Goal: Task Accomplishment & Management: Use online tool/utility

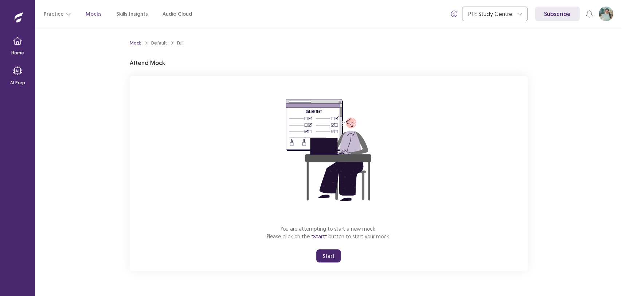
click at [421, 252] on div "You are attempting to start a new mock. Please click on the "Start" button to s…" at bounding box center [329, 173] width 398 height 195
click at [338, 258] on button "Start" at bounding box center [328, 255] width 24 height 13
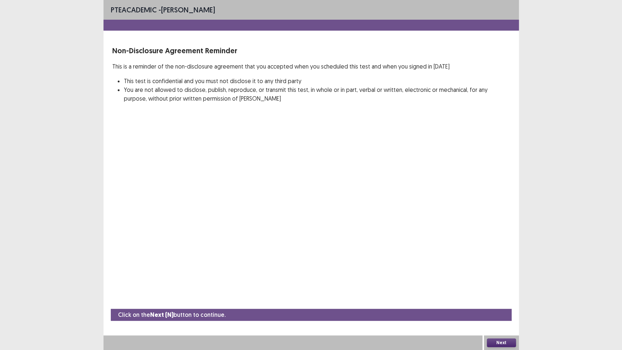
click at [495, 295] on button "Next" at bounding box center [501, 342] width 29 height 9
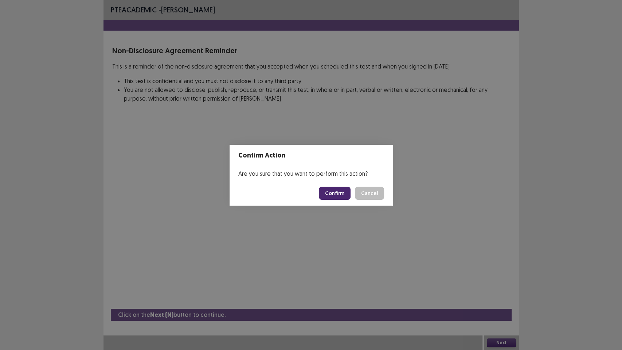
click at [349, 193] on button "Confirm" at bounding box center [335, 193] width 32 height 13
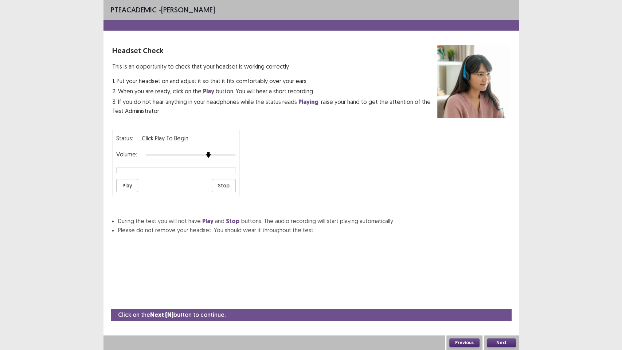
click at [205, 155] on div "Volume:" at bounding box center [176, 154] width 120 height 7
click at [134, 185] on button "Play" at bounding box center [127, 185] width 22 height 13
click at [127, 185] on button "Play" at bounding box center [127, 185] width 22 height 13
click at [121, 187] on button "Play" at bounding box center [127, 185] width 22 height 13
click at [507, 295] on button "Next" at bounding box center [501, 342] width 29 height 9
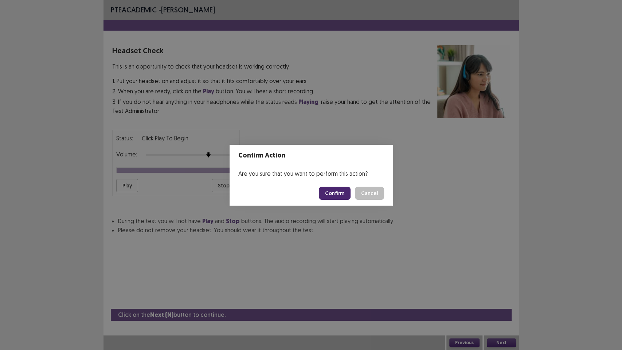
click at [322, 193] on button "Confirm" at bounding box center [335, 193] width 32 height 13
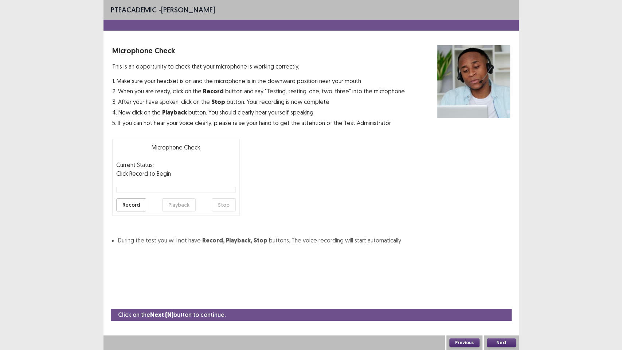
click at [138, 207] on button "Record" at bounding box center [131, 204] width 30 height 13
click at [226, 207] on button "Stop" at bounding box center [224, 204] width 24 height 13
click at [180, 202] on button "Playback" at bounding box center [179, 204] width 34 height 13
click at [494, 295] on button "Next" at bounding box center [501, 342] width 29 height 9
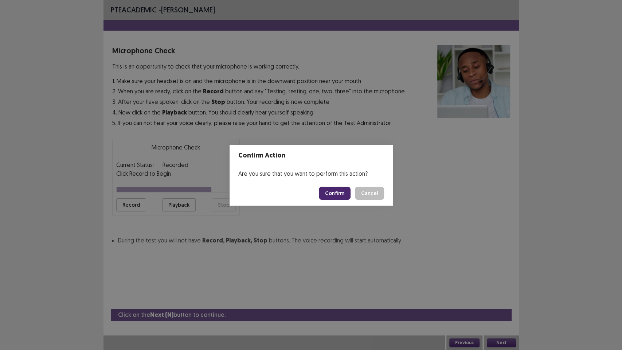
click at [346, 197] on button "Confirm" at bounding box center [335, 193] width 32 height 13
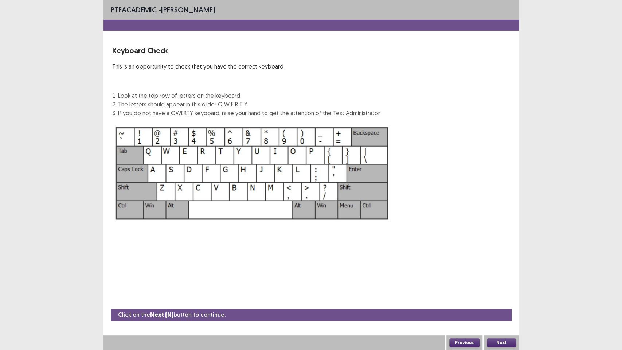
click at [505, 295] on button "Next" at bounding box center [501, 342] width 29 height 9
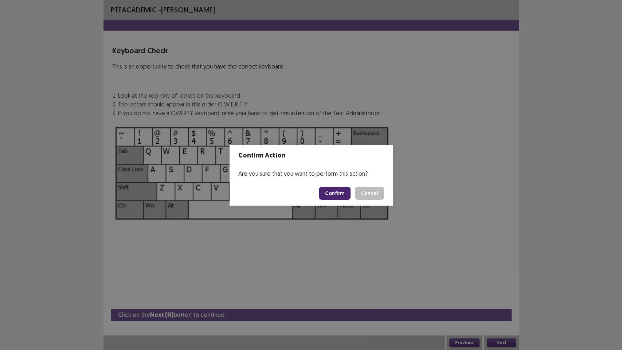
click at [341, 195] on button "Confirm" at bounding box center [335, 193] width 32 height 13
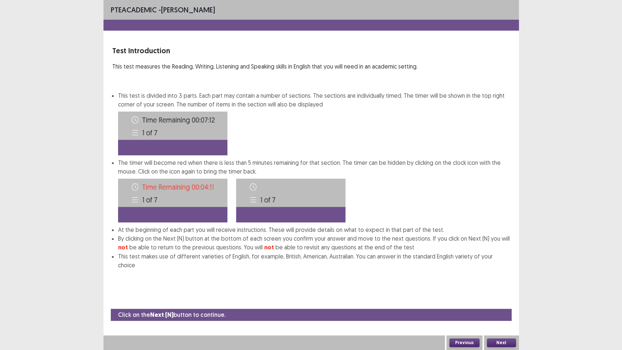
click at [495, 295] on button "Next" at bounding box center [501, 342] width 29 height 9
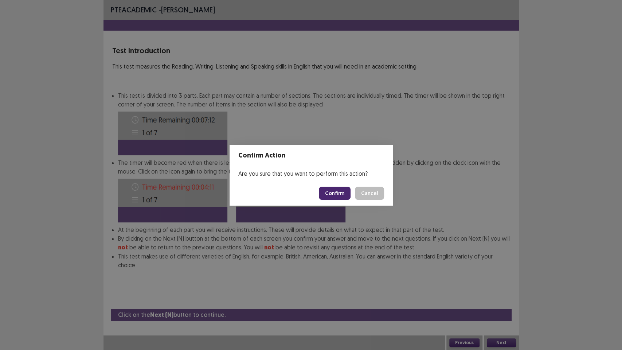
click at [335, 197] on button "Confirm" at bounding box center [335, 193] width 32 height 13
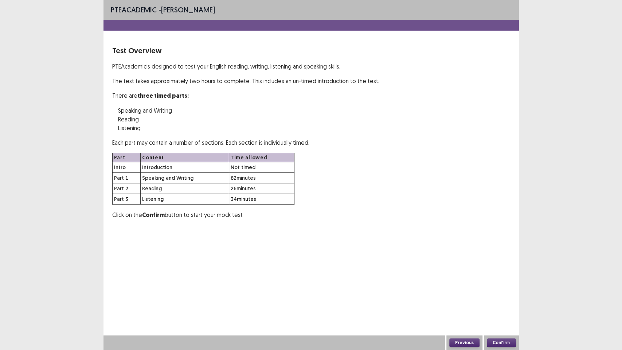
click at [498, 295] on button "Confirm" at bounding box center [501, 342] width 29 height 9
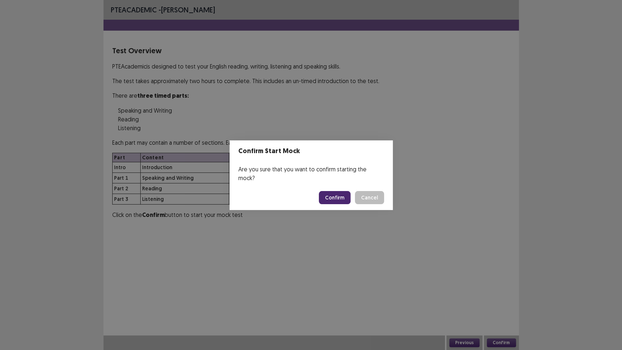
click at [340, 198] on button "Confirm" at bounding box center [335, 197] width 32 height 13
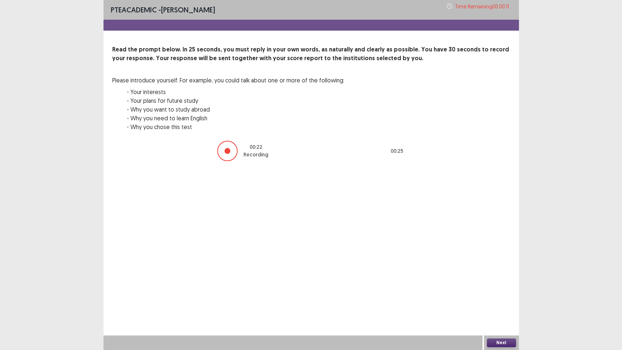
click at [488, 295] on button "Next" at bounding box center [501, 342] width 29 height 9
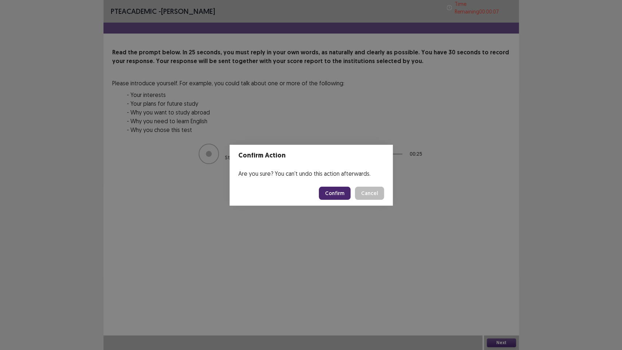
click at [330, 193] on button "Confirm" at bounding box center [335, 193] width 32 height 13
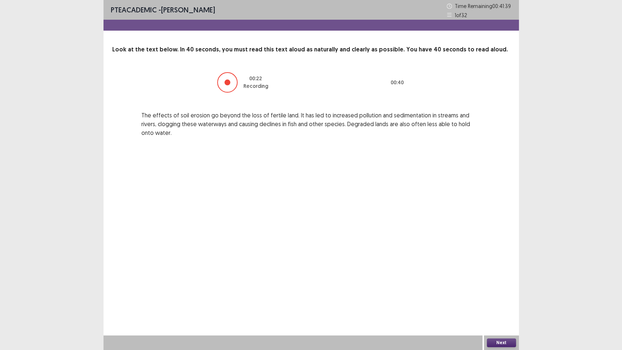
click at [500, 295] on button "Next" at bounding box center [501, 342] width 29 height 9
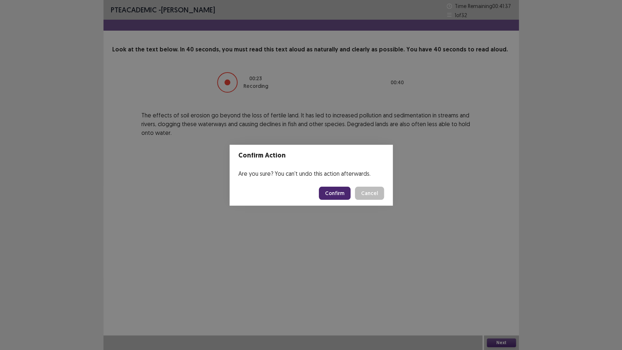
click at [331, 196] on button "Confirm" at bounding box center [335, 193] width 32 height 13
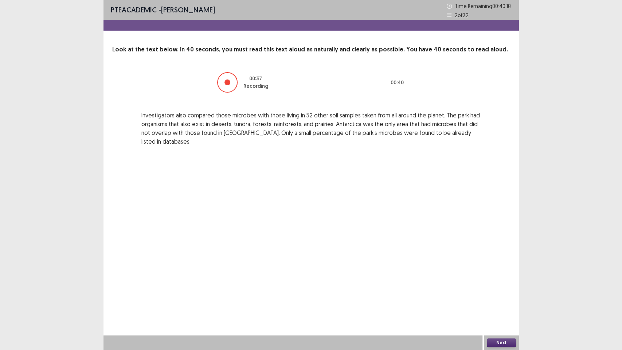
click at [495, 295] on button "Next" at bounding box center [501, 342] width 29 height 9
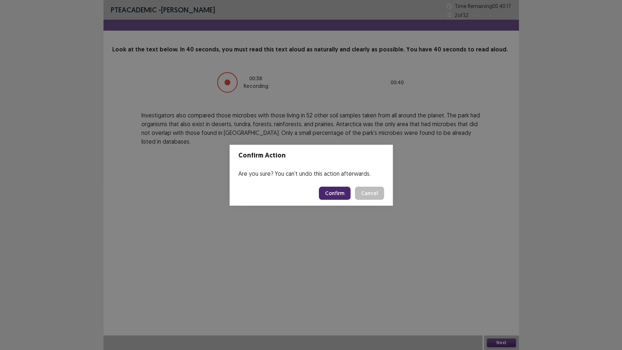
click at [348, 195] on button "Confirm" at bounding box center [335, 193] width 32 height 13
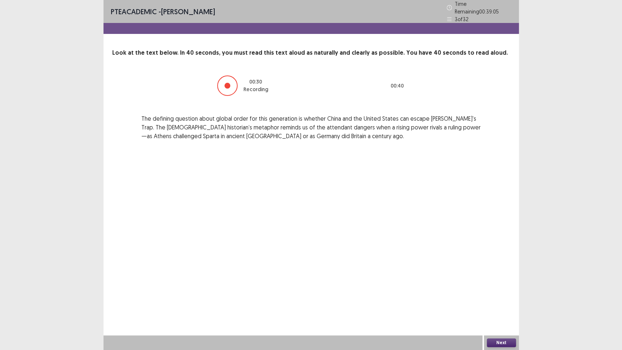
click at [499, 295] on button "Next" at bounding box center [501, 342] width 29 height 9
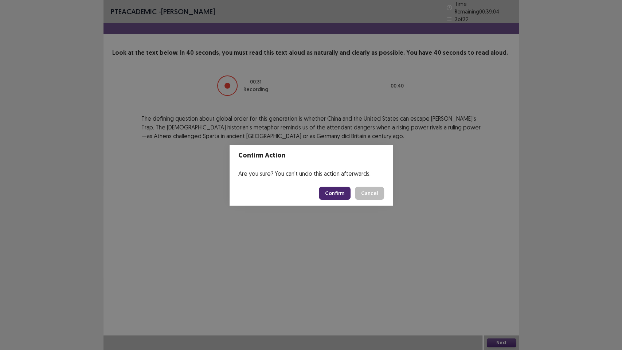
click at [348, 193] on button "Confirm" at bounding box center [335, 193] width 32 height 13
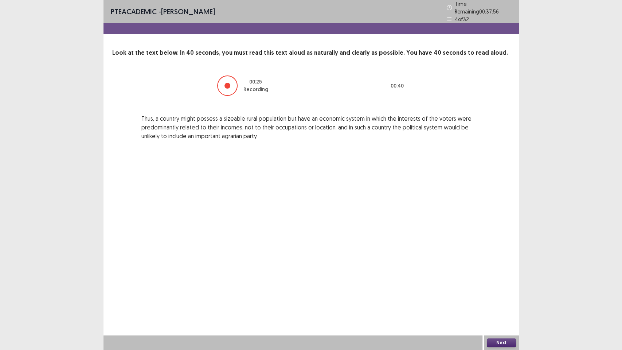
click at [513, 295] on button "Next" at bounding box center [501, 342] width 29 height 9
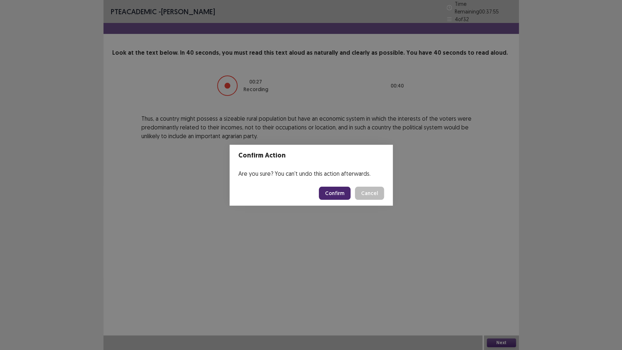
click at [341, 194] on button "Confirm" at bounding box center [335, 193] width 32 height 13
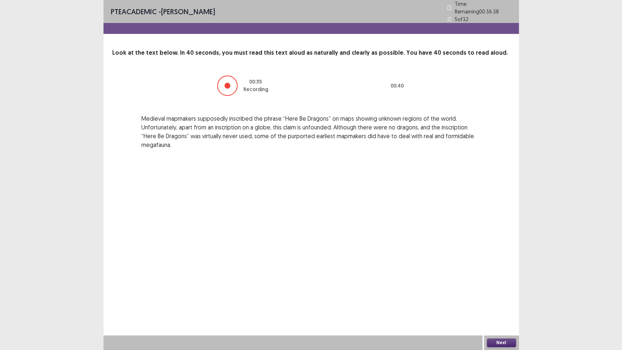
click at [502, 295] on div "Next" at bounding box center [501, 342] width 35 height 15
click at [501, 295] on button "Next" at bounding box center [501, 342] width 29 height 9
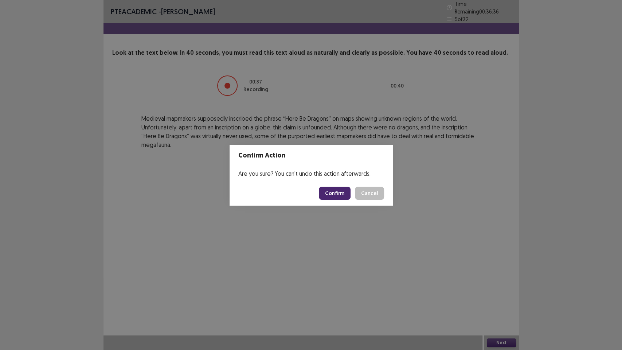
click at [332, 191] on button "Confirm" at bounding box center [335, 193] width 32 height 13
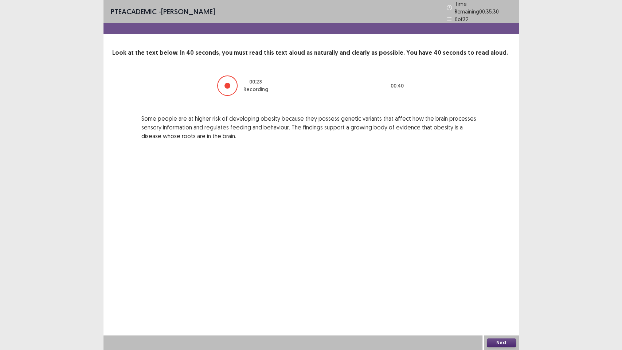
click at [501, 295] on button "Next" at bounding box center [501, 342] width 29 height 9
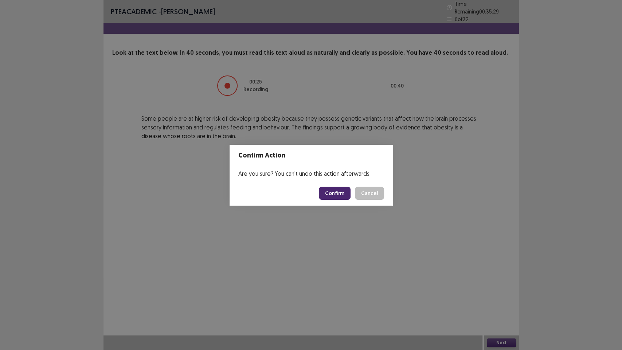
click at [332, 194] on button "Confirm" at bounding box center [335, 193] width 32 height 13
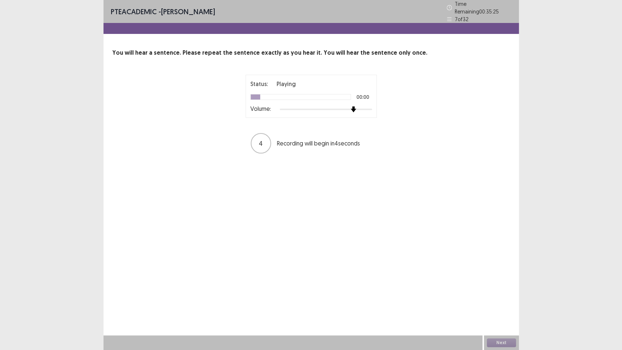
click at [357, 109] on div at bounding box center [326, 109] width 92 height 6
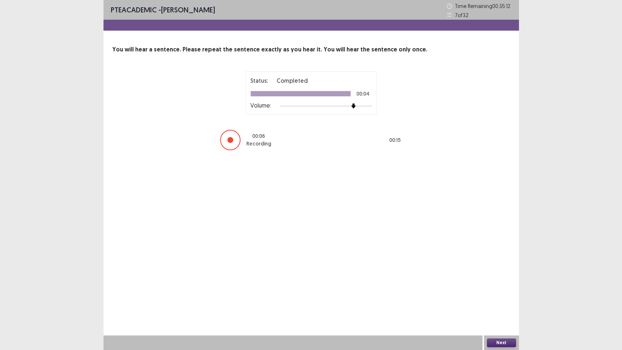
click at [494, 295] on button "Next" at bounding box center [501, 342] width 29 height 9
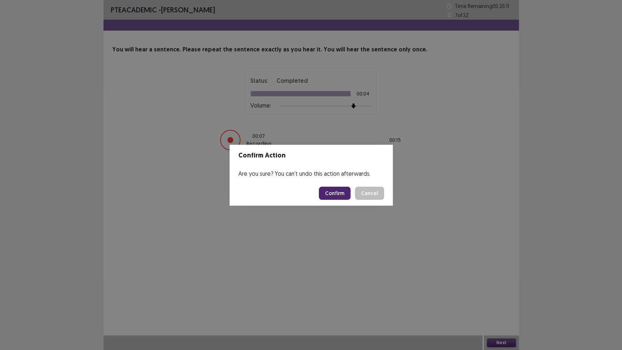
click at [331, 189] on button "Confirm" at bounding box center [335, 193] width 32 height 13
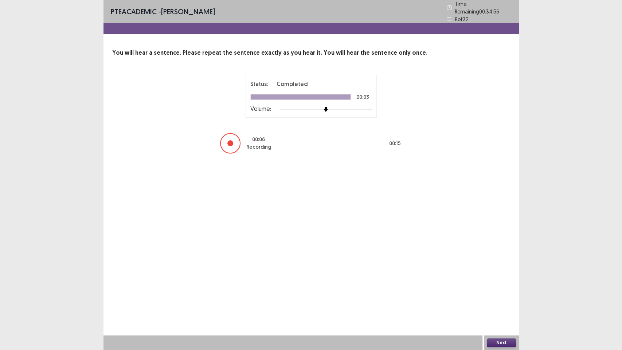
click at [498, 295] on button "Next" at bounding box center [501, 342] width 29 height 9
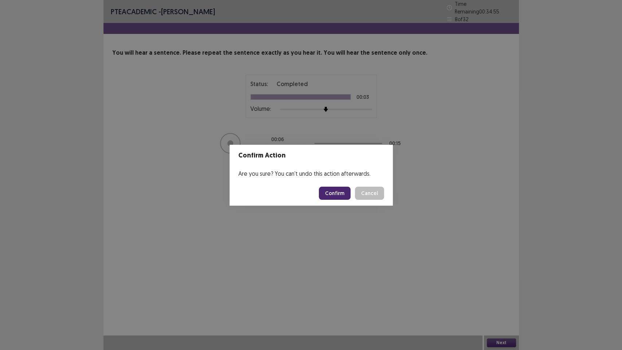
click at [339, 199] on button "Confirm" at bounding box center [335, 193] width 32 height 13
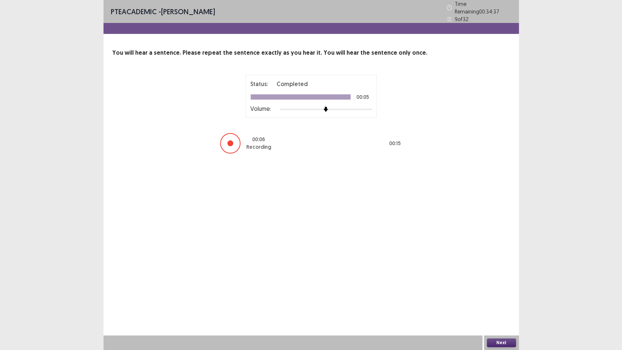
click at [499, 295] on button "Next" at bounding box center [501, 342] width 29 height 9
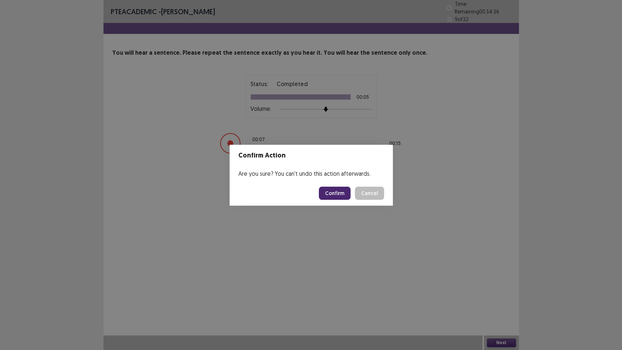
click at [346, 195] on button "Confirm" at bounding box center [335, 193] width 32 height 13
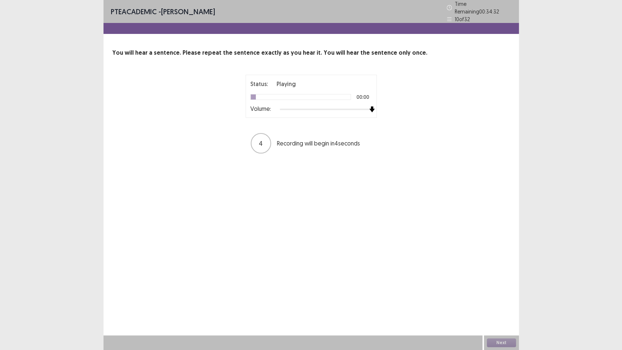
click at [369, 106] on div at bounding box center [326, 109] width 92 height 6
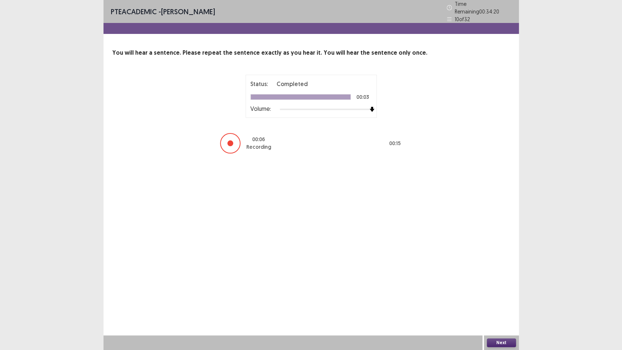
click at [500, 295] on button "Next" at bounding box center [501, 342] width 29 height 9
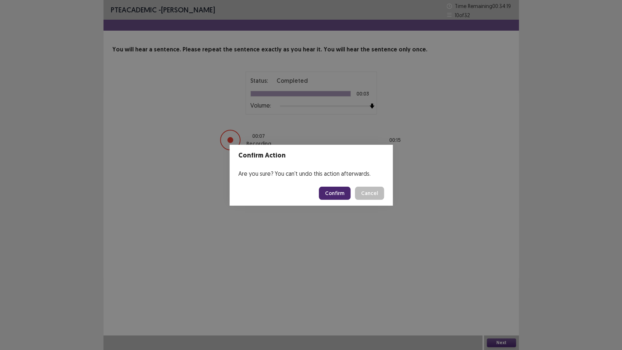
click at [349, 194] on button "Confirm" at bounding box center [335, 193] width 32 height 13
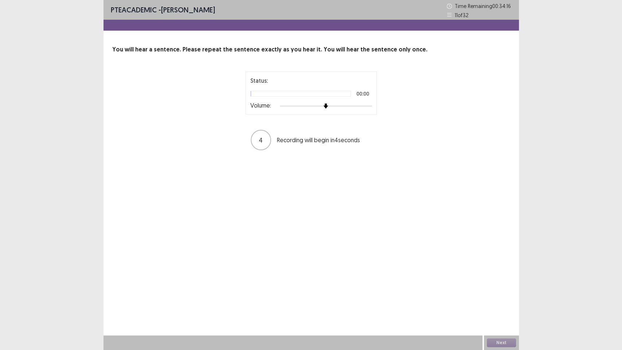
click at [370, 106] on div at bounding box center [326, 106] width 92 height 6
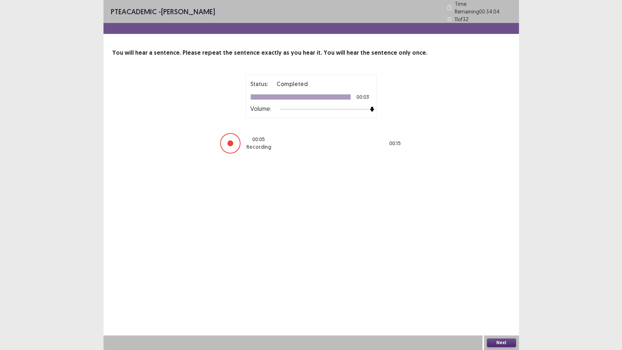
click at [497, 295] on button "Next" at bounding box center [501, 342] width 29 height 9
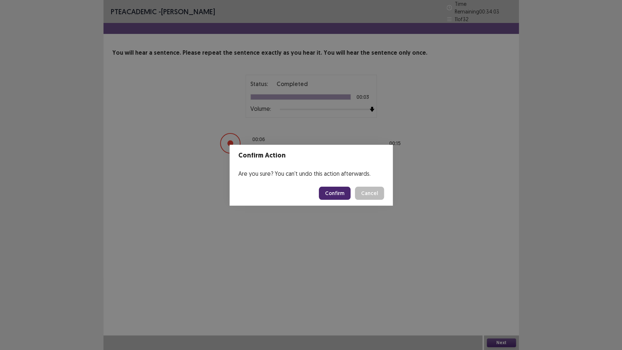
click at [341, 201] on footer "Confirm Cancel" at bounding box center [311, 193] width 163 height 25
click at [340, 198] on button "Confirm" at bounding box center [335, 193] width 32 height 13
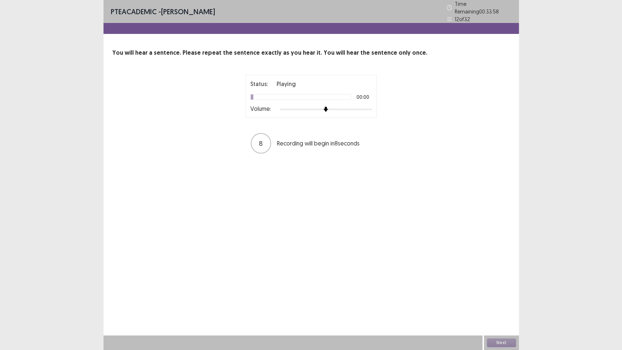
click at [372, 109] on div "Status: Playing 00:00 Volume:" at bounding box center [311, 96] width 131 height 43
click at [372, 108] on div "Status: Playing 00:00 Volume:" at bounding box center [311, 96] width 131 height 43
click at [370, 106] on div at bounding box center [326, 109] width 92 height 6
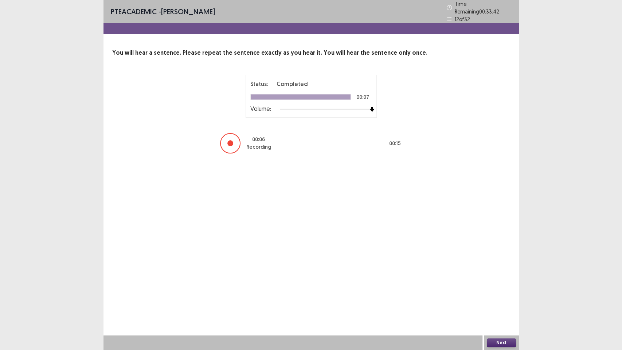
click at [502, 295] on button "Next" at bounding box center [501, 342] width 29 height 9
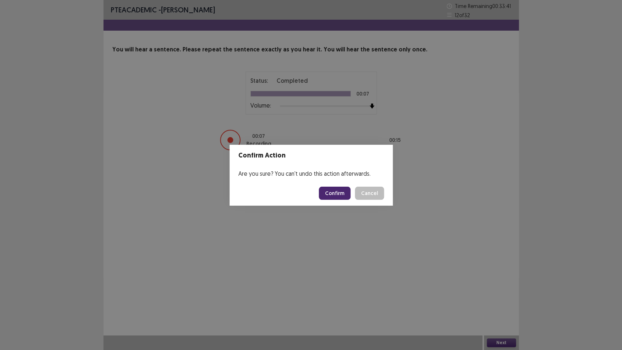
click at [340, 192] on button "Confirm" at bounding box center [335, 193] width 32 height 13
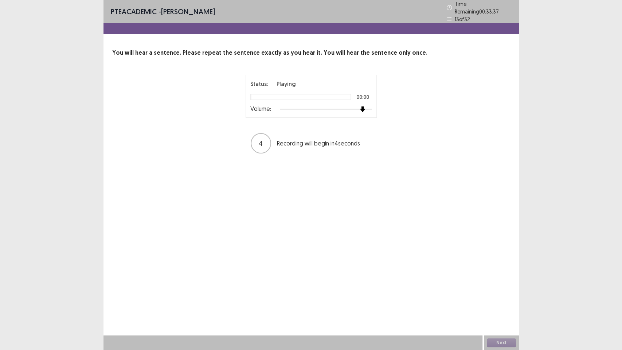
click at [364, 106] on div at bounding box center [326, 109] width 92 height 6
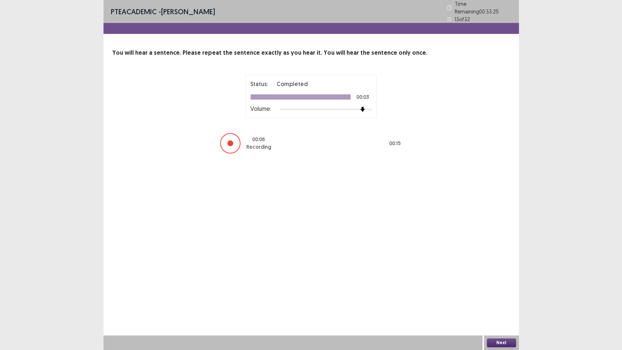
click at [500, 295] on button "Next" at bounding box center [501, 342] width 29 height 9
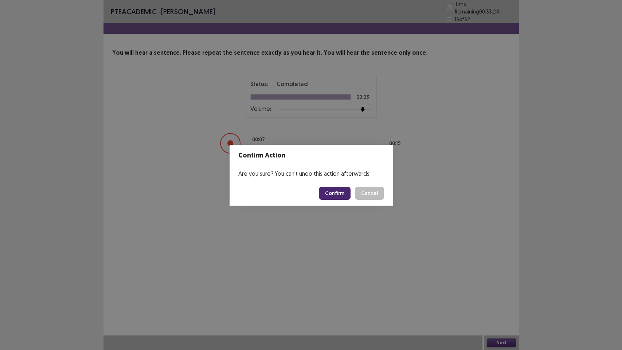
click at [347, 194] on button "Confirm" at bounding box center [335, 193] width 32 height 13
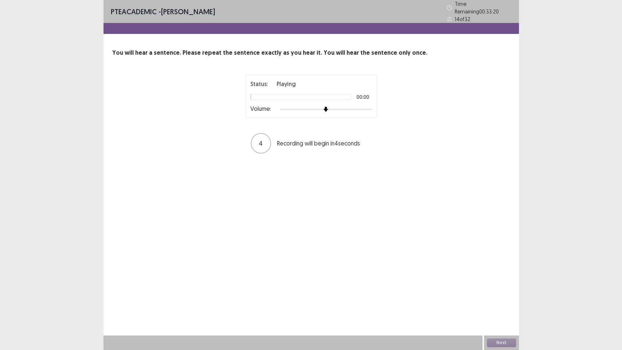
click at [369, 109] on div "Volume:" at bounding box center [311, 109] width 122 height 7
click at [369, 108] on div at bounding box center [326, 109] width 92 height 6
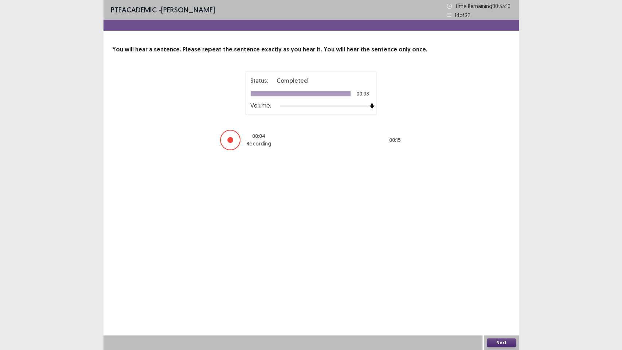
click at [499, 295] on button "Next" at bounding box center [501, 342] width 29 height 9
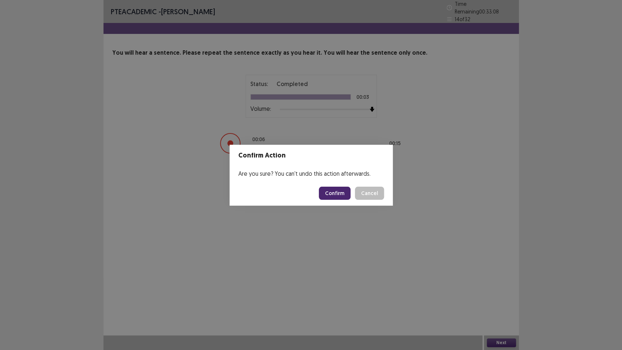
click at [345, 194] on button "Confirm" at bounding box center [335, 193] width 32 height 13
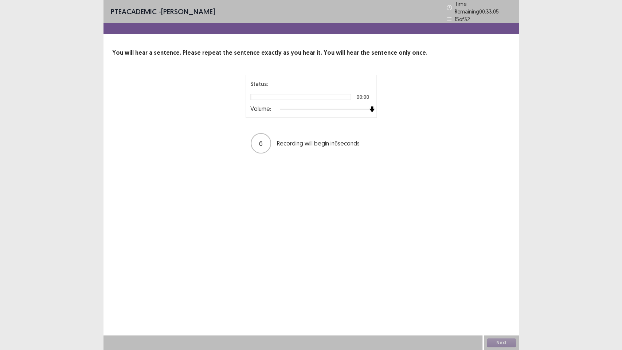
click at [370, 108] on div at bounding box center [326, 109] width 92 height 6
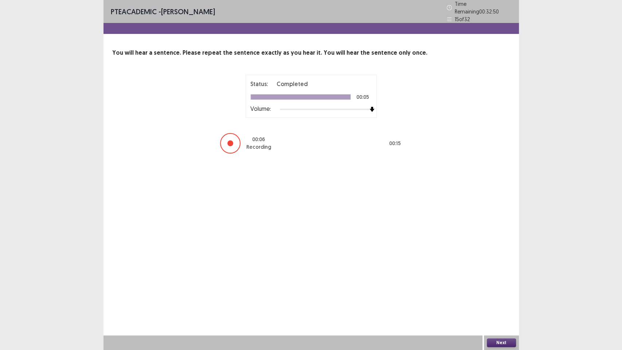
click at [500, 295] on button "Next" at bounding box center [501, 342] width 29 height 9
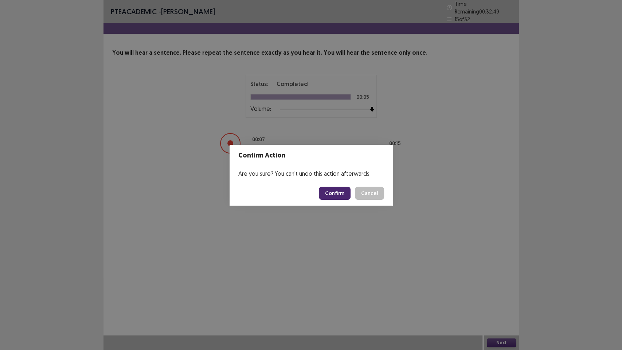
click at [339, 197] on button "Confirm" at bounding box center [335, 193] width 32 height 13
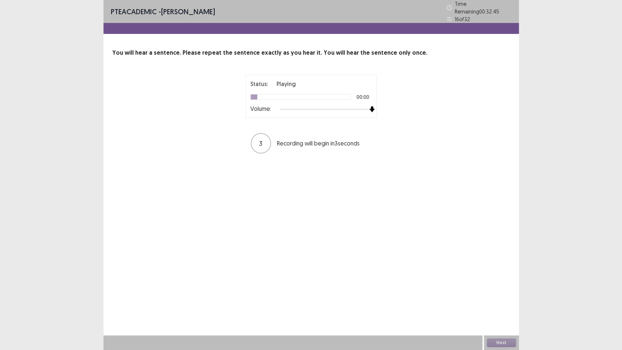
click at [370, 108] on div at bounding box center [326, 109] width 92 height 6
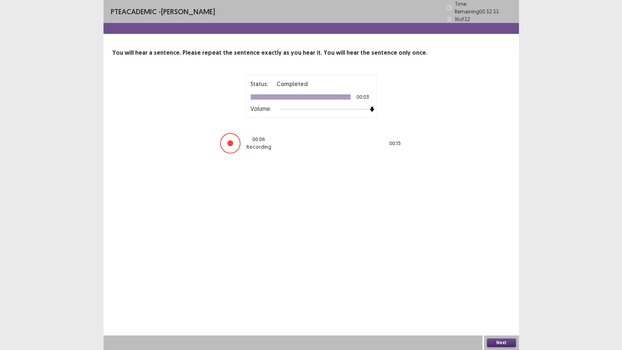
click at [505, 295] on button "Next" at bounding box center [501, 342] width 29 height 9
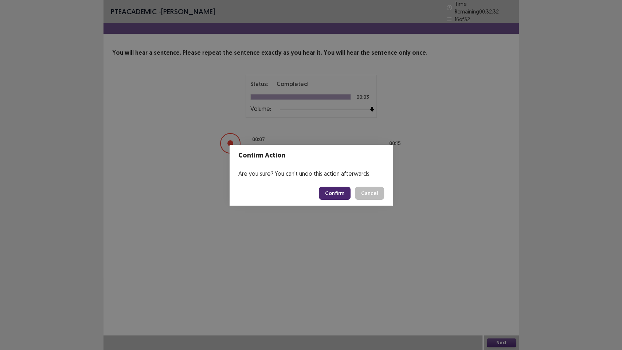
click at [334, 196] on button "Confirm" at bounding box center [335, 193] width 32 height 13
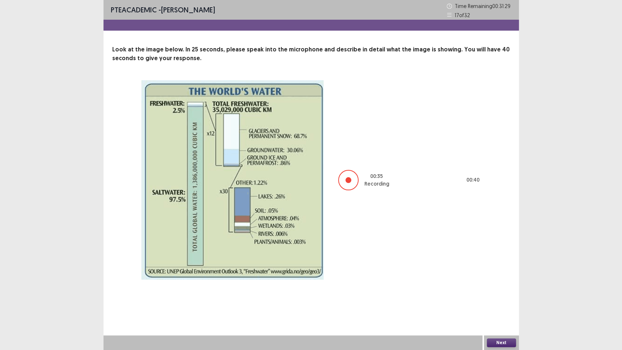
click at [505, 295] on button "Next" at bounding box center [501, 342] width 29 height 9
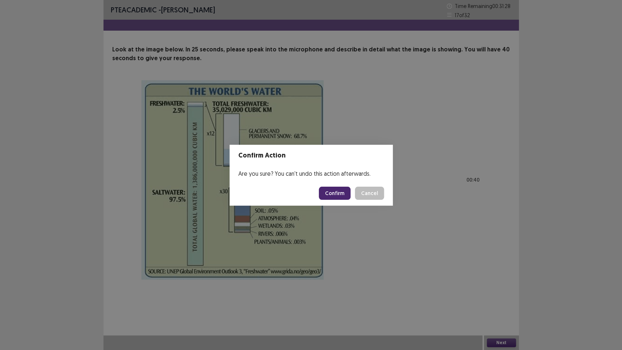
click at [349, 196] on button "Confirm" at bounding box center [335, 193] width 32 height 13
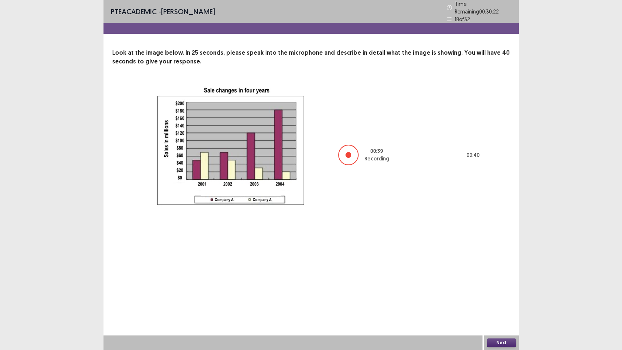
click at [502, 295] on button "Next" at bounding box center [501, 342] width 29 height 9
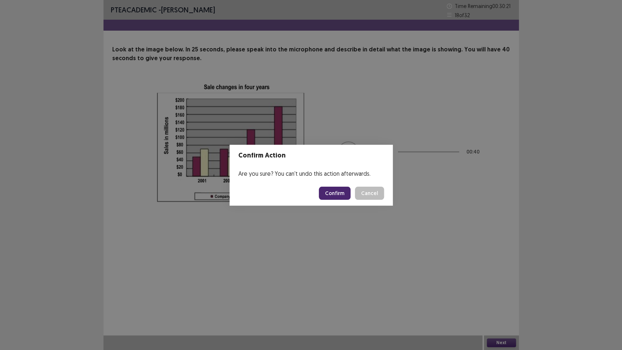
click at [339, 195] on button "Confirm" at bounding box center [335, 193] width 32 height 13
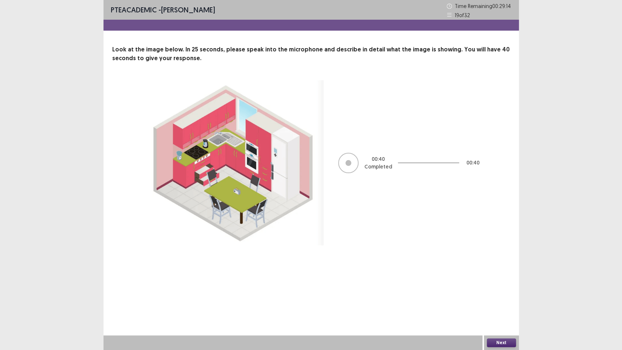
click at [505, 295] on button "Next" at bounding box center [501, 342] width 29 height 9
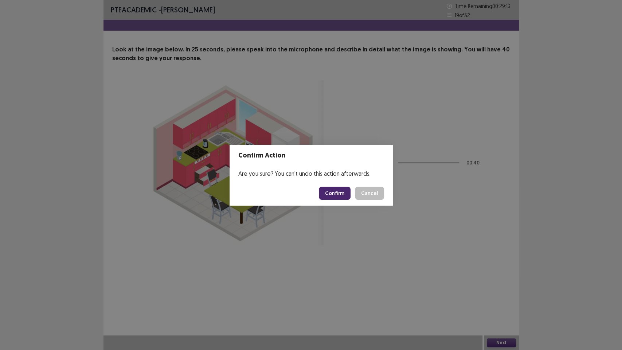
click at [338, 191] on button "Confirm" at bounding box center [335, 193] width 32 height 13
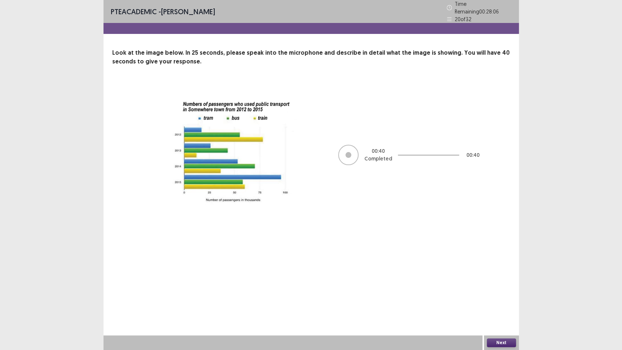
click at [501, 295] on button "Next" at bounding box center [501, 342] width 29 height 9
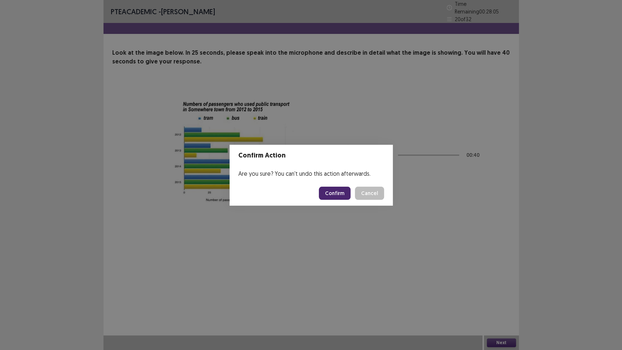
click at [346, 193] on button "Confirm" at bounding box center [335, 193] width 32 height 13
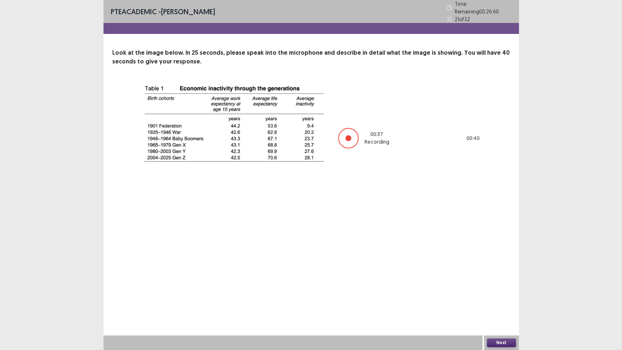
click at [508, 295] on button "Next" at bounding box center [501, 342] width 29 height 9
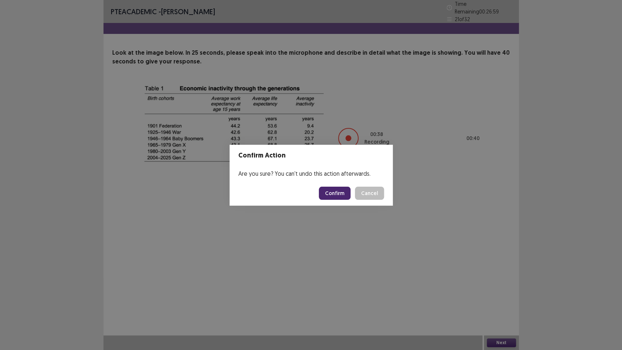
click at [349, 195] on button "Confirm" at bounding box center [335, 193] width 32 height 13
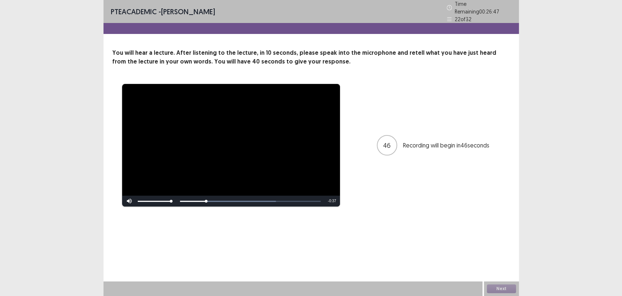
click at [567, 49] on div "**********" at bounding box center [311, 148] width 622 height 296
click at [500, 284] on button "Next" at bounding box center [501, 288] width 29 height 9
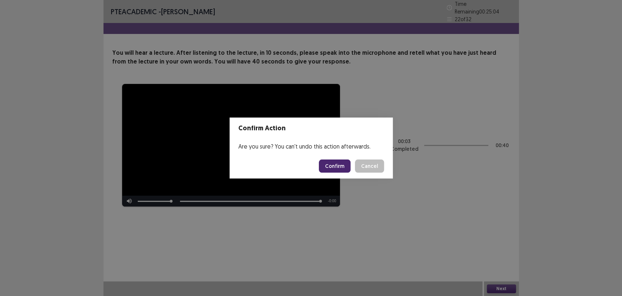
click at [338, 169] on button "Confirm" at bounding box center [335, 165] width 32 height 13
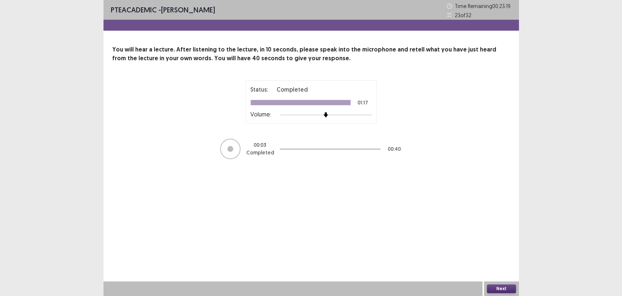
click at [368, 117] on div "Volume:" at bounding box center [311, 114] width 122 height 7
click at [366, 114] on div at bounding box center [326, 114] width 92 height 1
click at [369, 114] on img at bounding box center [372, 115] width 6 height 6
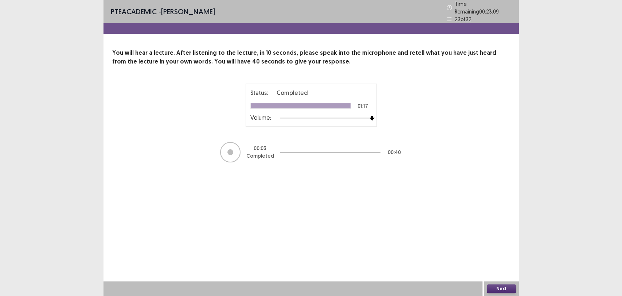
click at [492, 289] on button "Next" at bounding box center [501, 288] width 29 height 9
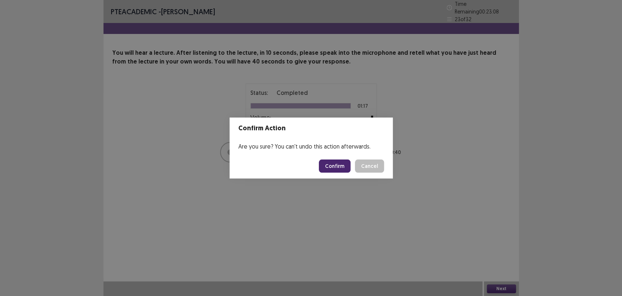
click at [349, 170] on button "Confirm" at bounding box center [335, 165] width 32 height 13
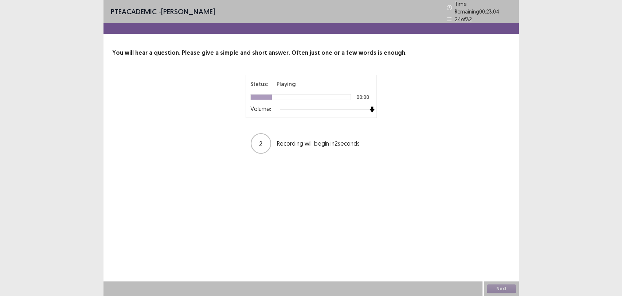
click at [378, 109] on div "Status: Playing 00:00 Volume: 2 Recording will begin in 2 seconds" at bounding box center [311, 114] width 182 height 79
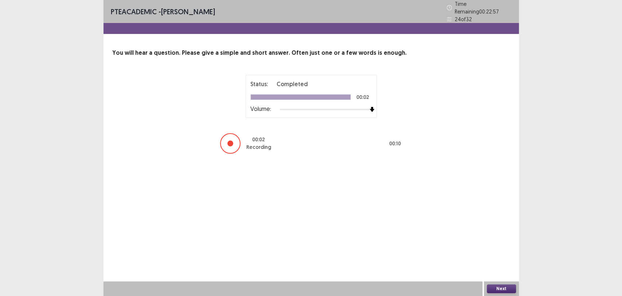
click at [493, 285] on button "Next" at bounding box center [501, 288] width 29 height 9
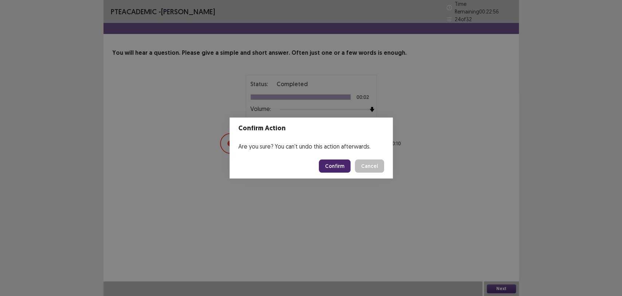
click at [337, 167] on button "Confirm" at bounding box center [335, 165] width 32 height 13
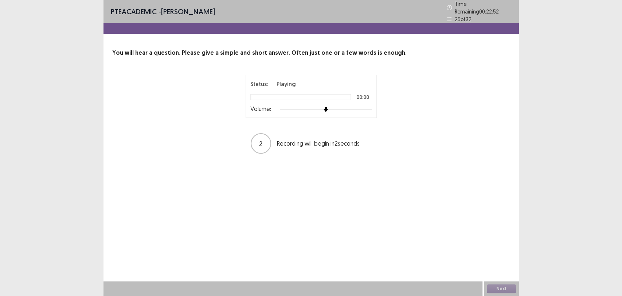
click at [371, 109] on div "Volume:" at bounding box center [311, 109] width 122 height 7
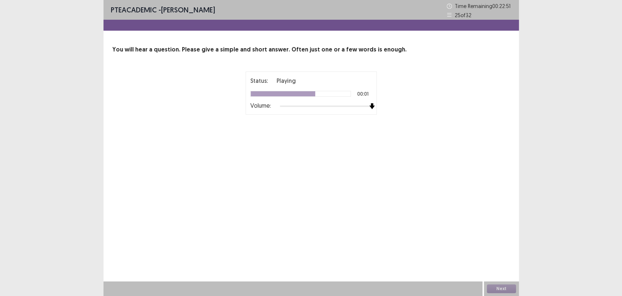
click at [370, 107] on div at bounding box center [326, 106] width 92 height 6
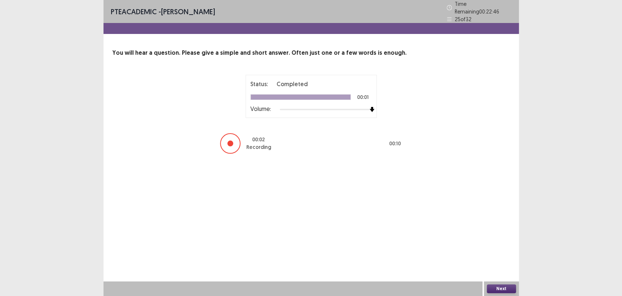
click at [494, 289] on button "Next" at bounding box center [501, 288] width 29 height 9
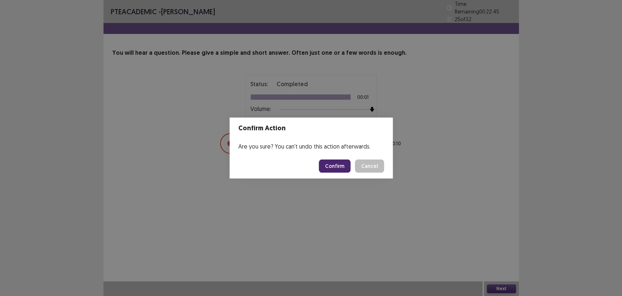
click at [341, 172] on footer "Confirm Cancel" at bounding box center [311, 165] width 163 height 25
click at [339, 168] on button "Confirm" at bounding box center [335, 165] width 32 height 13
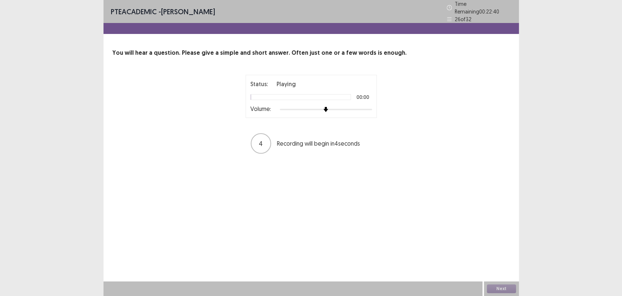
click at [370, 109] on div at bounding box center [326, 109] width 92 height 6
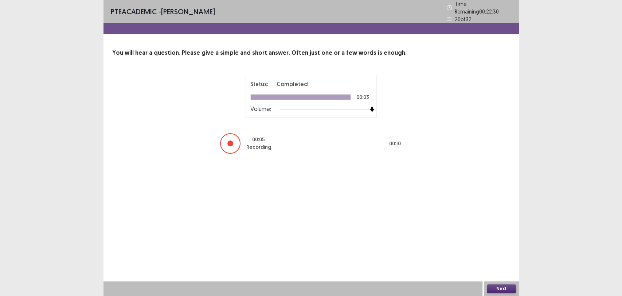
click at [496, 285] on button "Next" at bounding box center [501, 288] width 29 height 9
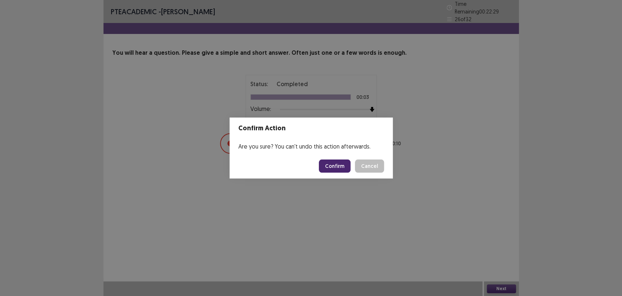
click at [346, 168] on button "Confirm" at bounding box center [335, 165] width 32 height 13
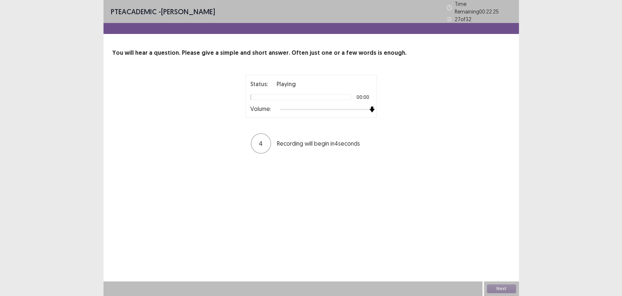
click at [382, 114] on div "Status: Playing 00:00 Volume: 4 Recording will begin in 4 seconds" at bounding box center [311, 114] width 182 height 79
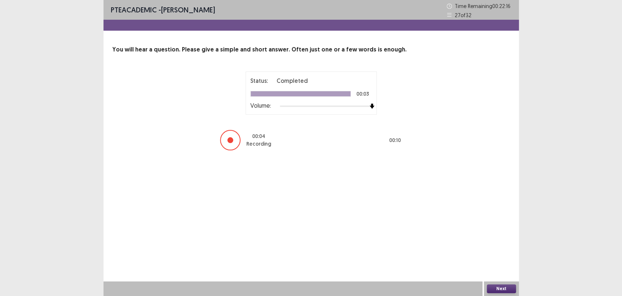
click at [498, 288] on button "Next" at bounding box center [501, 288] width 29 height 9
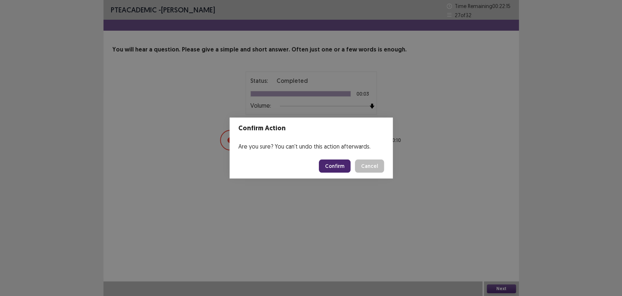
click at [338, 171] on button "Confirm" at bounding box center [335, 165] width 32 height 13
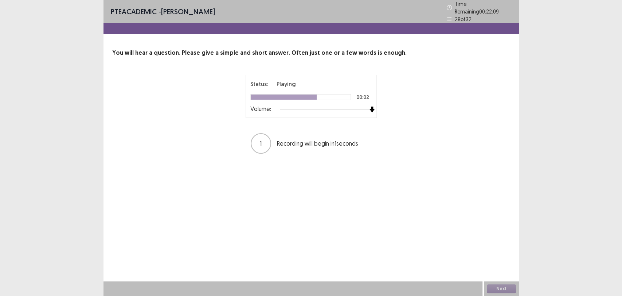
click at [392, 116] on div "Status: Playing 00:02 Volume: 1 Recording will begin in 1 seconds" at bounding box center [311, 114] width 182 height 79
click at [493, 283] on div "Next" at bounding box center [501, 288] width 35 height 15
click at [493, 285] on button "Next" at bounding box center [501, 288] width 29 height 9
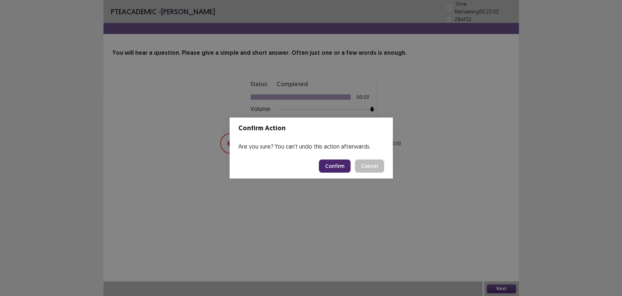
click at [343, 165] on button "Confirm" at bounding box center [335, 165] width 32 height 13
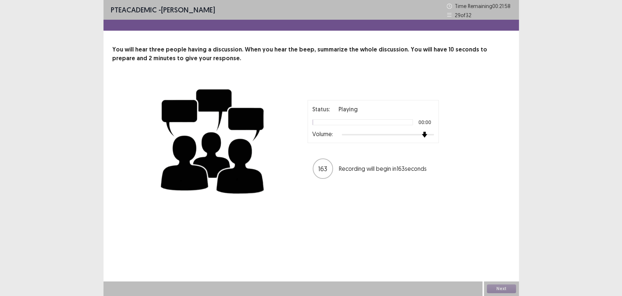
click at [426, 141] on div "Status: Playing 00:00 Volume:" at bounding box center [373, 121] width 131 height 43
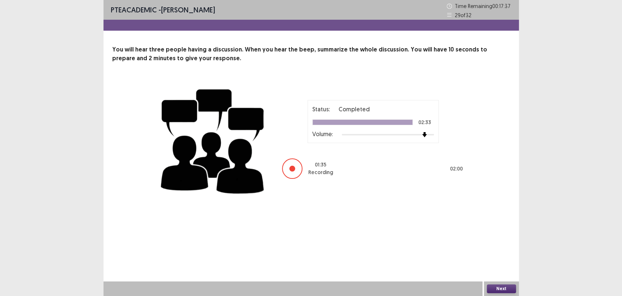
click at [490, 291] on button "Next" at bounding box center [501, 288] width 29 height 9
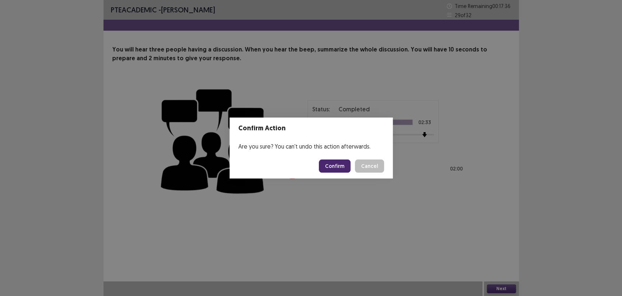
click at [334, 168] on button "Confirm" at bounding box center [335, 165] width 32 height 13
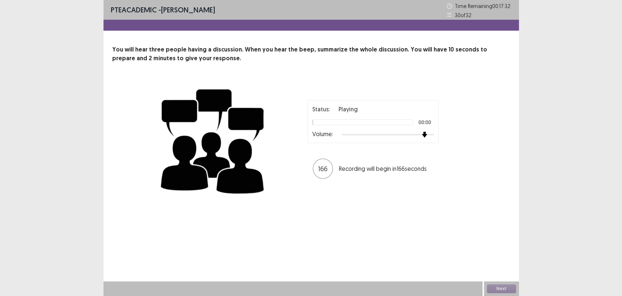
click at [428, 136] on div at bounding box center [388, 135] width 92 height 6
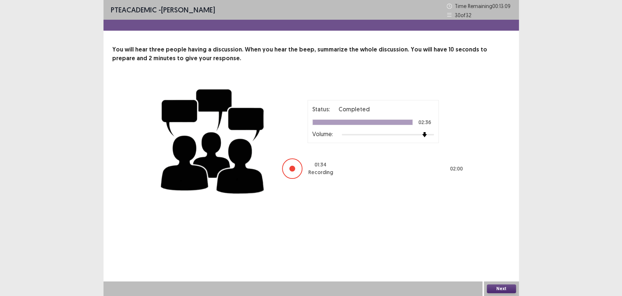
click at [509, 285] on button "Next" at bounding box center [501, 288] width 29 height 9
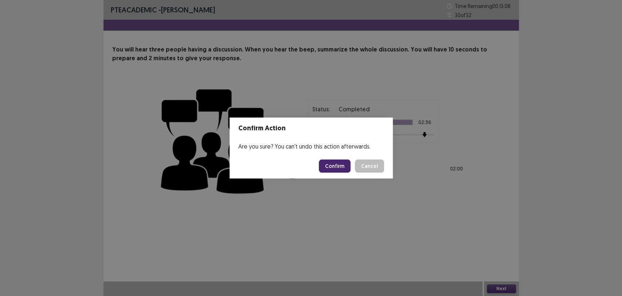
click at [345, 171] on button "Confirm" at bounding box center [335, 165] width 32 height 13
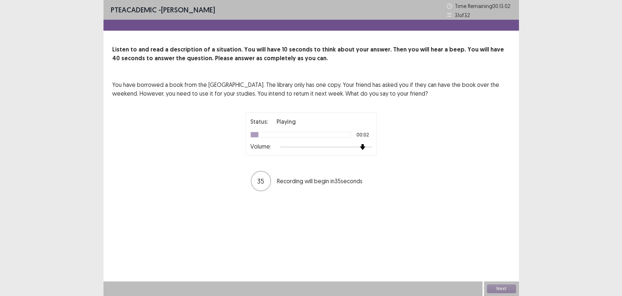
click at [361, 148] on div at bounding box center [326, 147] width 92 height 6
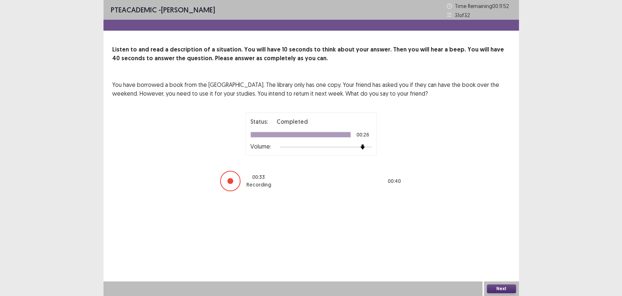
click at [499, 289] on button "Next" at bounding box center [501, 288] width 29 height 9
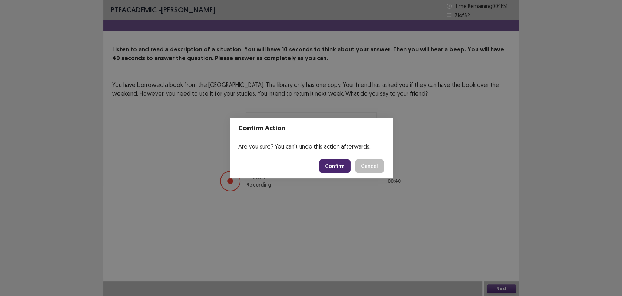
click at [347, 167] on button "Confirm" at bounding box center [335, 165] width 32 height 13
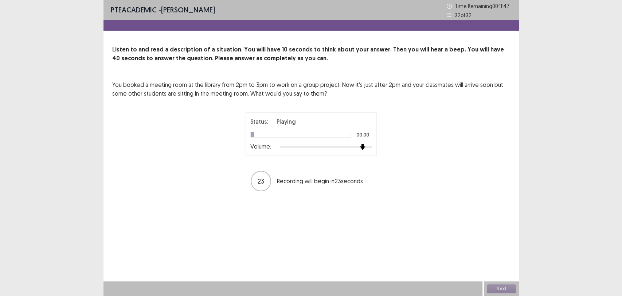
click at [365, 147] on div at bounding box center [326, 147] width 92 height 6
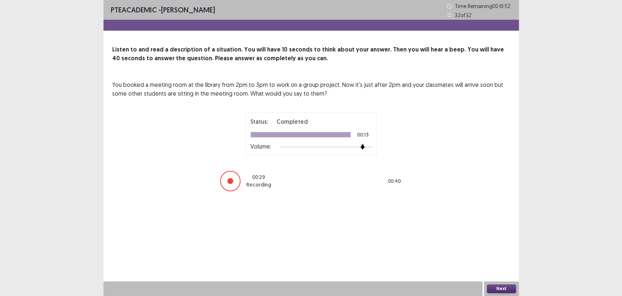
click at [233, 184] on div at bounding box center [230, 181] width 20 height 20
click at [489, 287] on button "Next" at bounding box center [501, 288] width 29 height 9
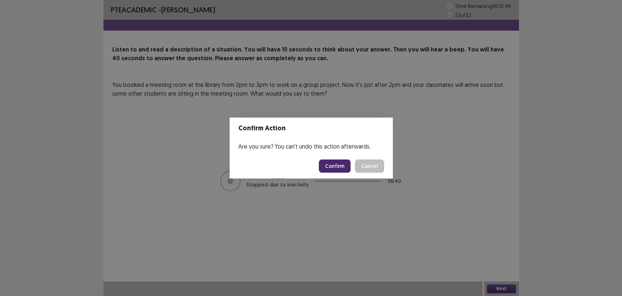
click at [344, 174] on footer "Confirm Cancel" at bounding box center [311, 165] width 163 height 25
click at [343, 173] on footer "Confirm Cancel" at bounding box center [311, 165] width 163 height 25
click at [337, 168] on button "Confirm" at bounding box center [335, 165] width 32 height 13
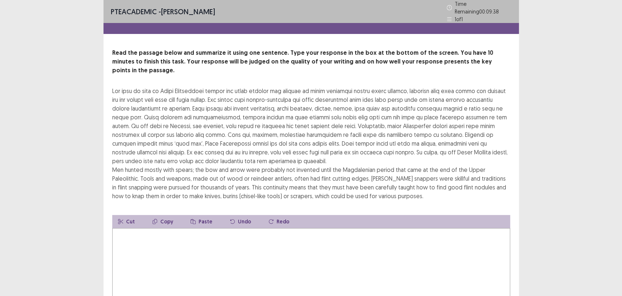
click at [212, 260] on textarea at bounding box center [311, 268] width 398 height 80
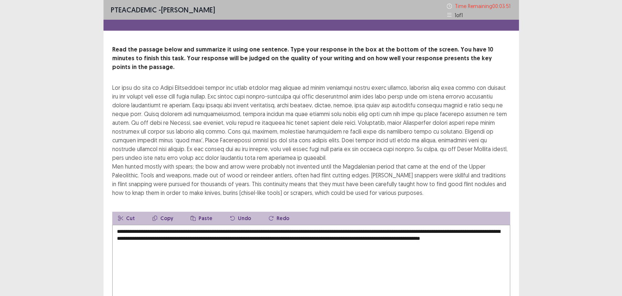
click at [161, 239] on textarea "**********" at bounding box center [311, 265] width 398 height 80
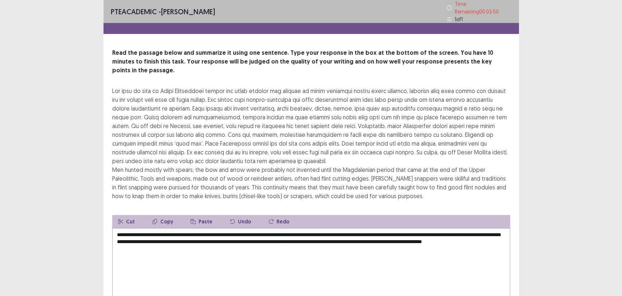
click at [196, 235] on textarea "**********" at bounding box center [311, 268] width 398 height 80
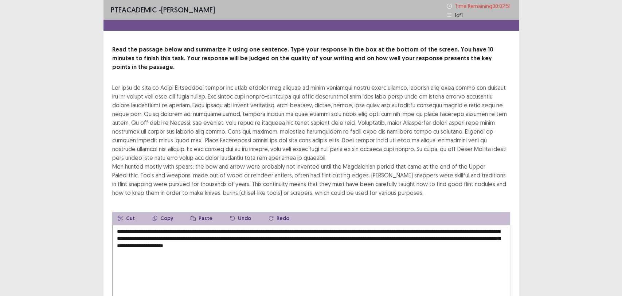
click at [269, 238] on textarea "**********" at bounding box center [311, 265] width 398 height 80
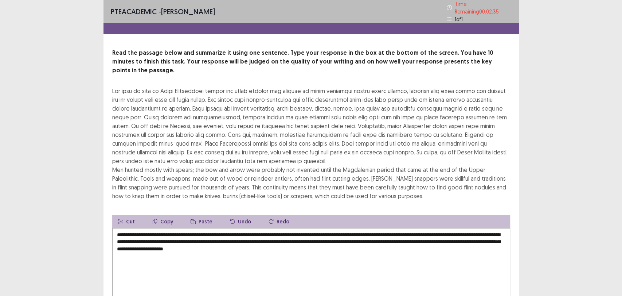
click at [359, 242] on textarea "**********" at bounding box center [311, 268] width 398 height 80
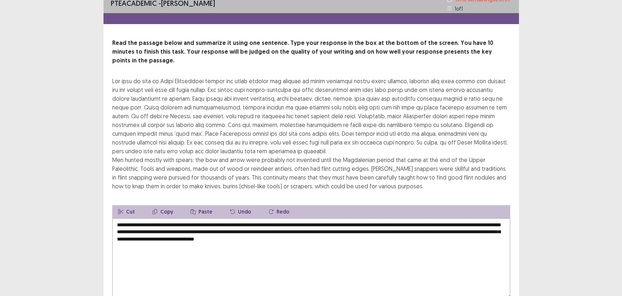
scroll to position [5, 0]
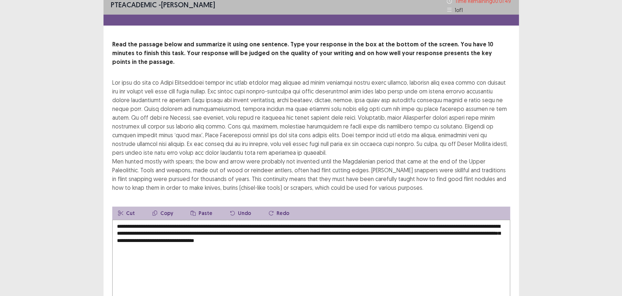
click at [373, 219] on textarea "**********" at bounding box center [311, 259] width 398 height 80
click at [336, 232] on textarea "**********" at bounding box center [311, 259] width 398 height 80
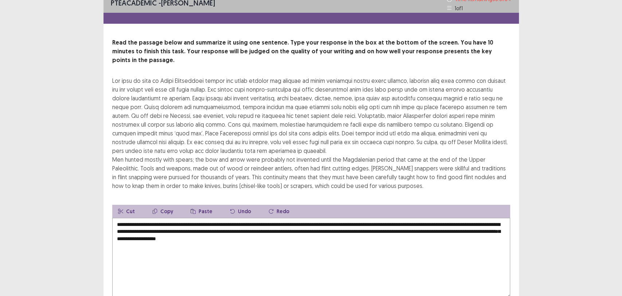
scroll to position [0, 0]
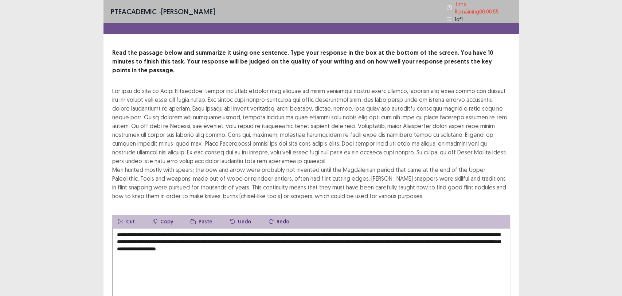
click at [238, 235] on textarea "**********" at bounding box center [311, 268] width 398 height 80
click at [299, 239] on textarea "**********" at bounding box center [311, 268] width 398 height 80
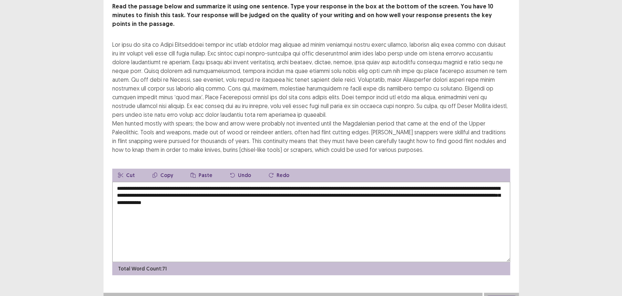
scroll to position [46, 0]
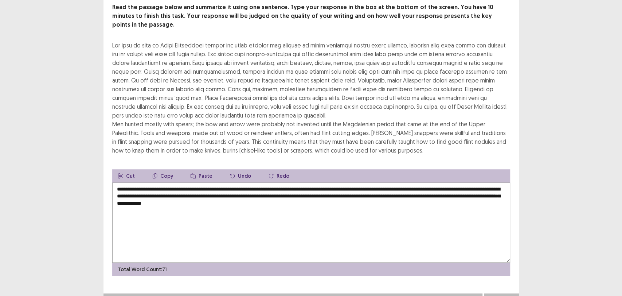
type textarea "**********"
click at [506, 295] on button "Next" at bounding box center [501, 300] width 29 height 9
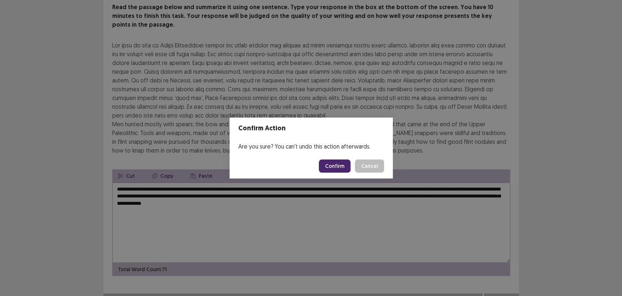
click at [343, 166] on button "Confirm" at bounding box center [335, 165] width 32 height 13
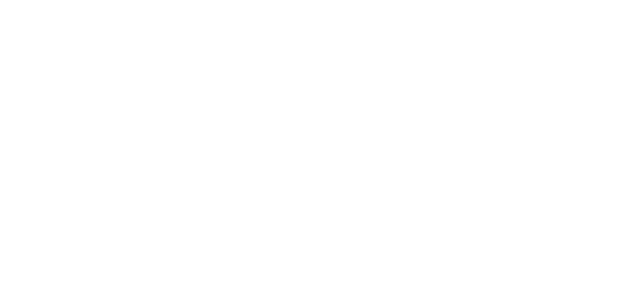
scroll to position [0, 0]
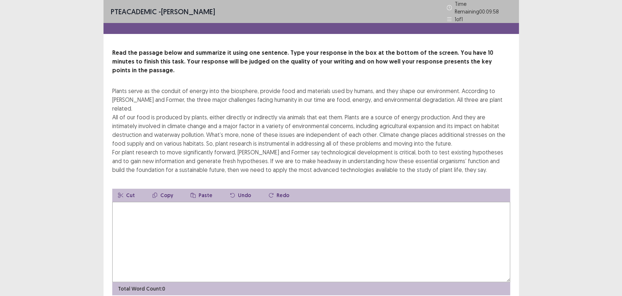
click at [160, 202] on textarea at bounding box center [311, 242] width 398 height 80
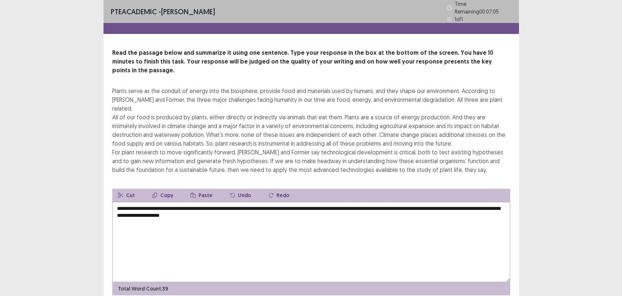
click at [261, 202] on textarea "**********" at bounding box center [311, 242] width 398 height 80
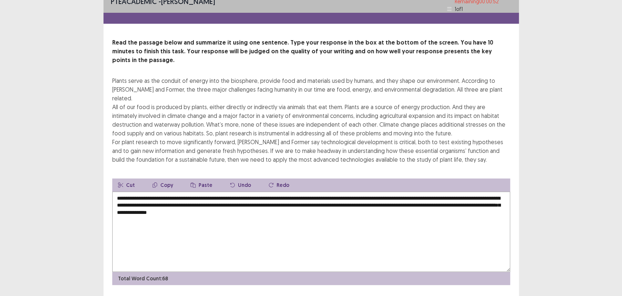
scroll to position [11, 0]
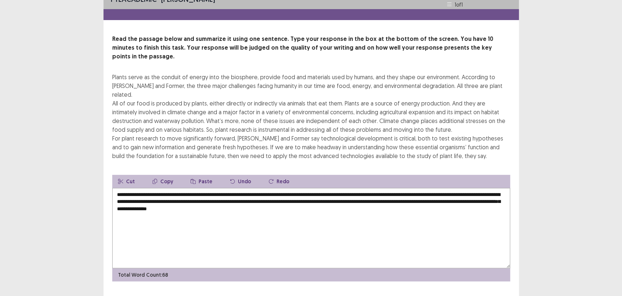
type textarea "**********"
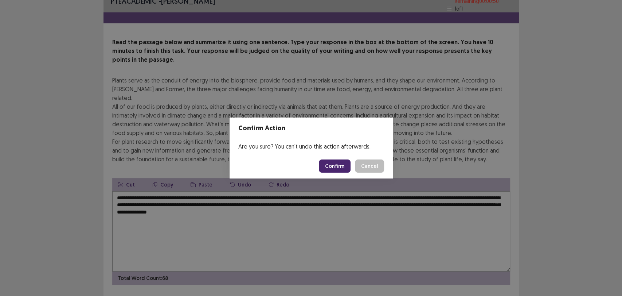
click at [341, 170] on button "Confirm" at bounding box center [335, 165] width 32 height 13
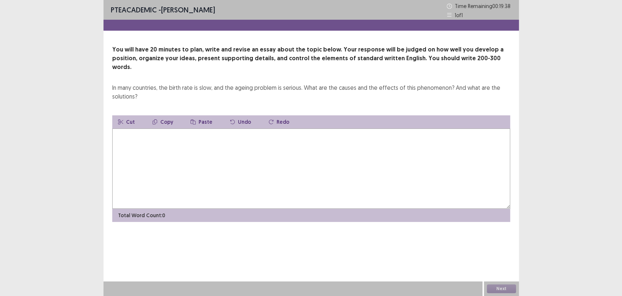
drag, startPoint x: 146, startPoint y: 93, endPoint x: 119, endPoint y: 79, distance: 30.0
click at [119, 79] on div "You will have 20 minutes to plan, write and revise an essay about the topic bel…" at bounding box center [312, 133] width 416 height 176
drag, startPoint x: 134, startPoint y: 88, endPoint x: 118, endPoint y: 88, distance: 15.7
click at [118, 88] on div "In many countries, the birth rate is slow, and the ageing problem is serious. W…" at bounding box center [311, 92] width 398 height 18
drag, startPoint x: 113, startPoint y: 81, endPoint x: 132, endPoint y: 91, distance: 21.4
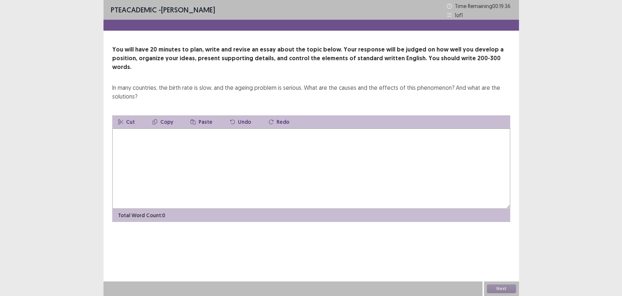
click at [131, 84] on div "You will have 20 minutes to plan, write and revise an essay about the topic bel…" at bounding box center [312, 133] width 416 height 176
click at [274, 153] on textarea at bounding box center [311, 168] width 398 height 80
click at [190, 117] on button "Paste" at bounding box center [202, 121] width 34 height 13
click at [188, 141] on textarea at bounding box center [311, 168] width 398 height 80
drag, startPoint x: 204, startPoint y: 140, endPoint x: 206, endPoint y: 126, distance: 14.0
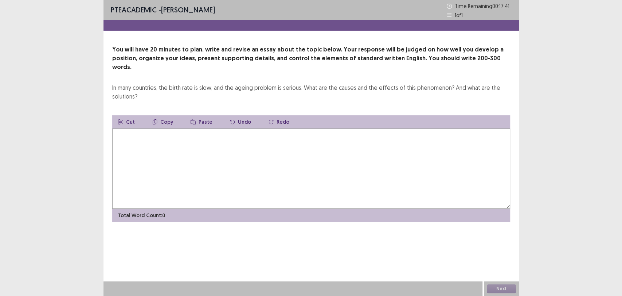
click at [204, 134] on textarea at bounding box center [311, 168] width 398 height 80
type textarea "*"
click at [193, 128] on textarea "**********" at bounding box center [311, 168] width 398 height 80
click at [298, 155] on textarea "**********" at bounding box center [311, 168] width 398 height 80
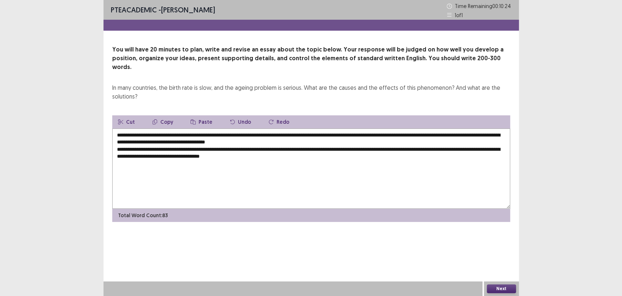
click at [321, 153] on textarea "**********" at bounding box center [311, 168] width 398 height 80
click at [320, 155] on textarea "**********" at bounding box center [311, 168] width 398 height 80
drag, startPoint x: 247, startPoint y: 149, endPoint x: 297, endPoint y: 151, distance: 50.0
click at [297, 151] on textarea "**********" at bounding box center [311, 168] width 398 height 80
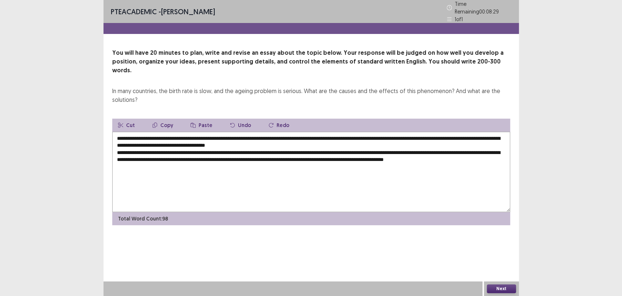
type textarea "**********"
